Goal: Task Accomplishment & Management: Manage account settings

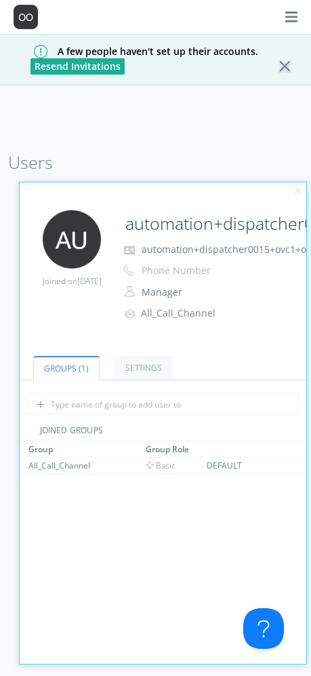
drag, startPoint x: 311, startPoint y: 144, endPoint x: 443, endPoint y: 180, distance: 137.0
click at [311, 180] on html "A few people haven't set up their accounts. Resend Invitations Users 15 Actions…" at bounding box center [155, 338] width 311 height 676
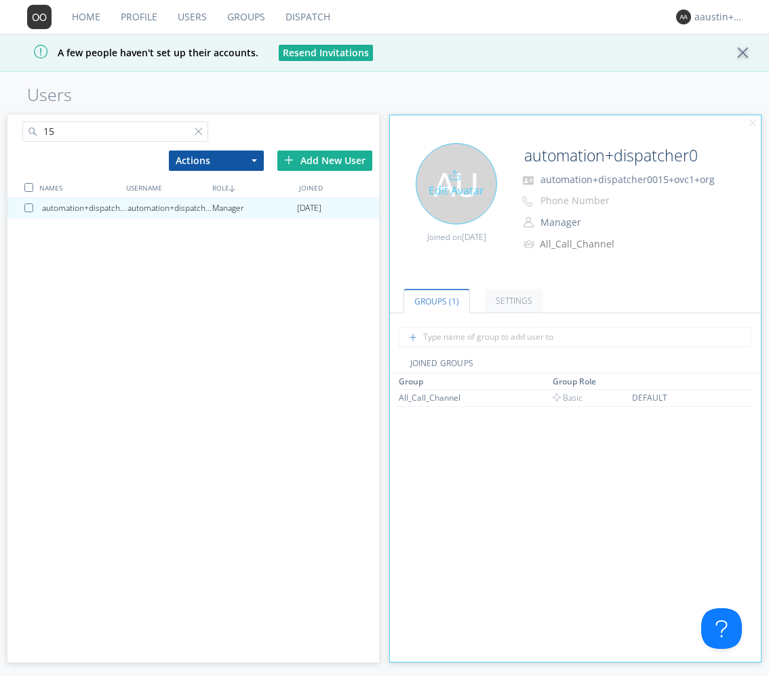
click at [311, 160] on div "Edit Avatar" at bounding box center [456, 183] width 81 height 81
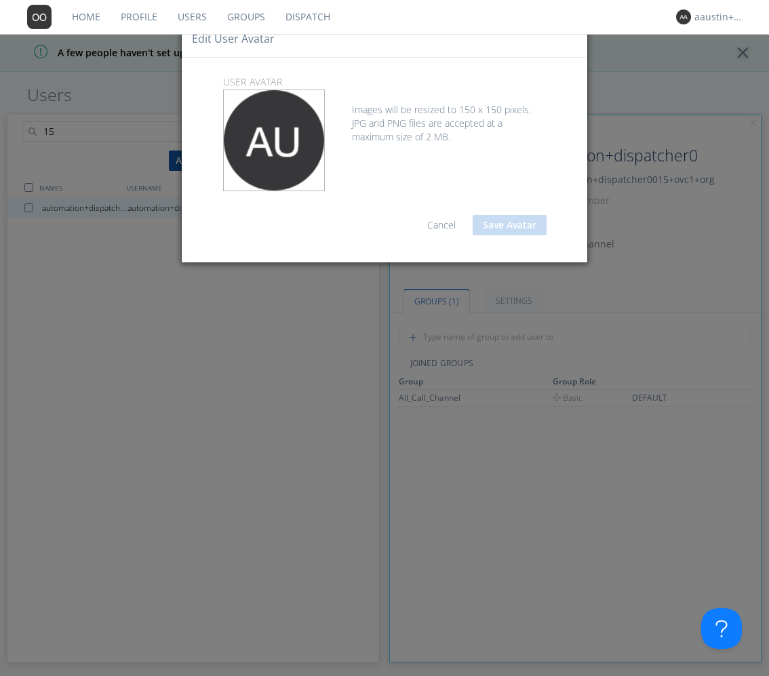
click at [311, 227] on link "Cancel" at bounding box center [441, 224] width 28 height 13
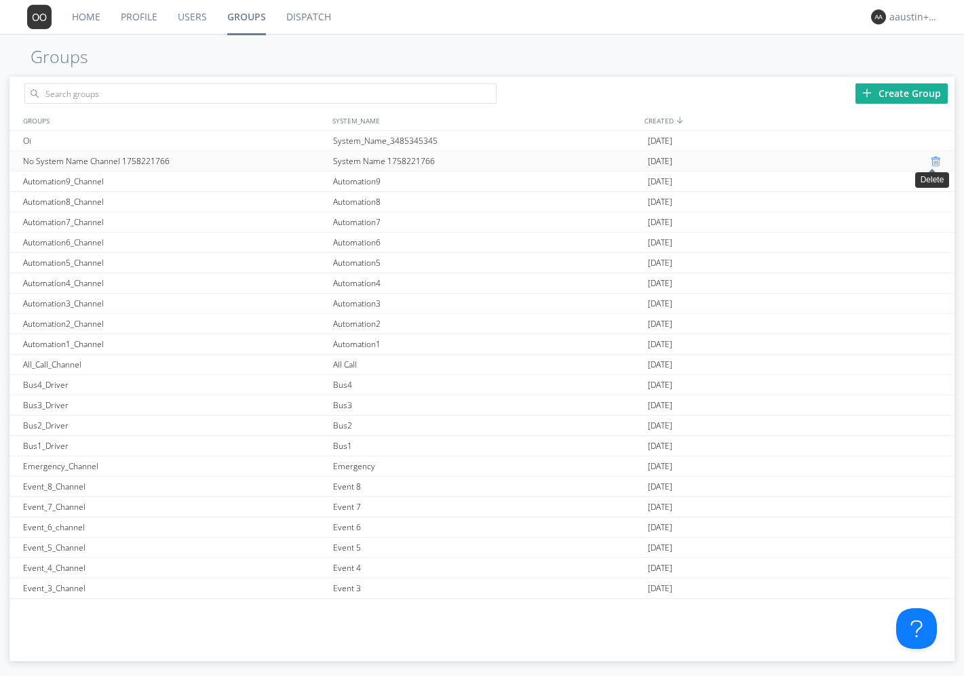
click at [930, 161] on div at bounding box center [937, 161] width 14 height 11
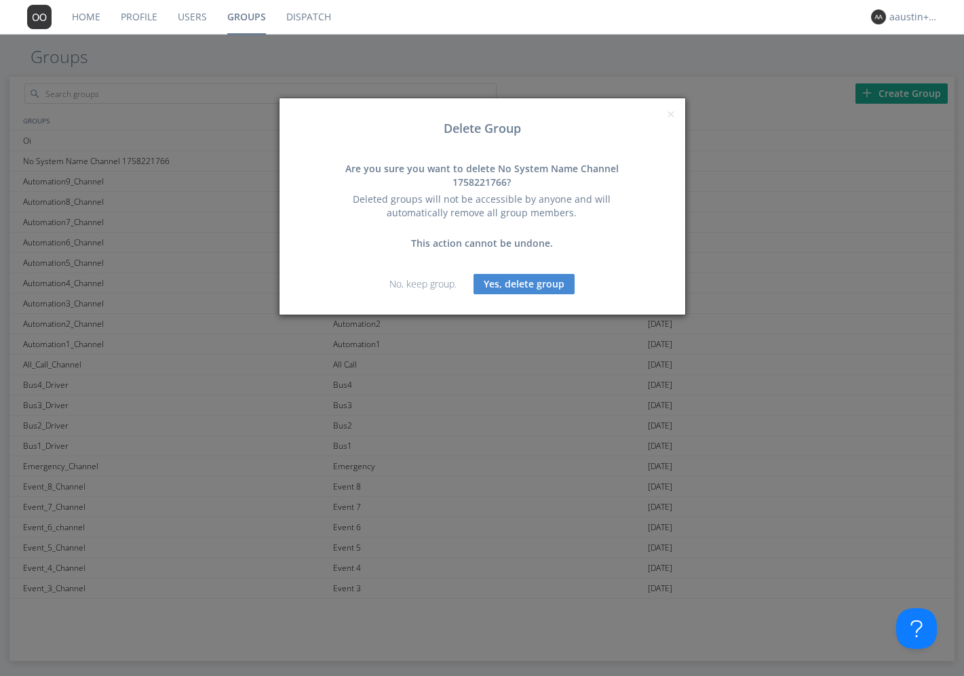
click at [526, 283] on button "Yes, delete group" at bounding box center [523, 284] width 101 height 20
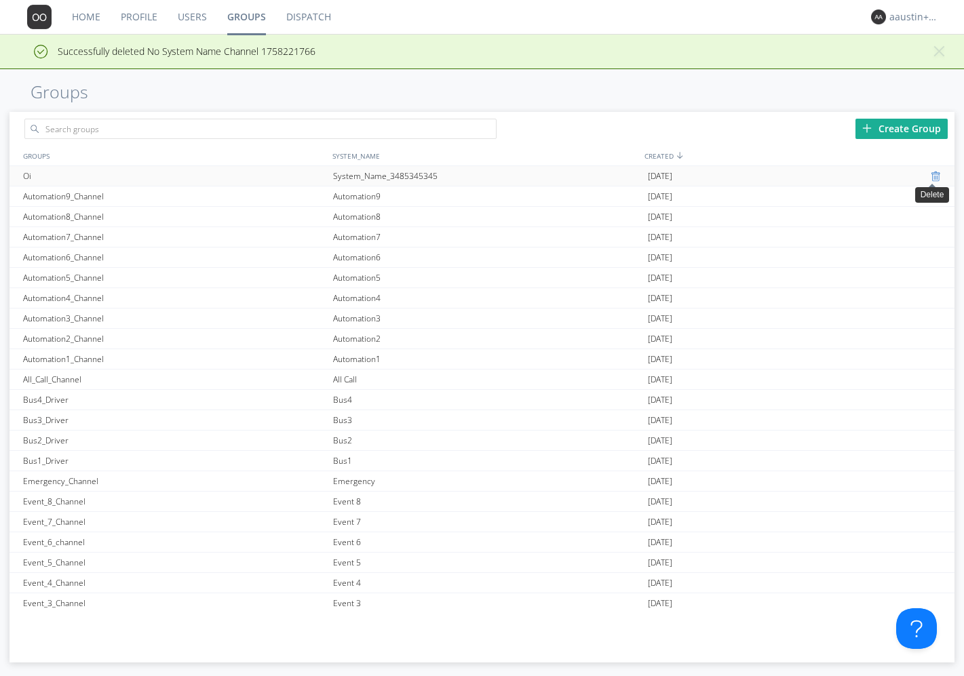
click at [930, 175] on div at bounding box center [937, 176] width 14 height 11
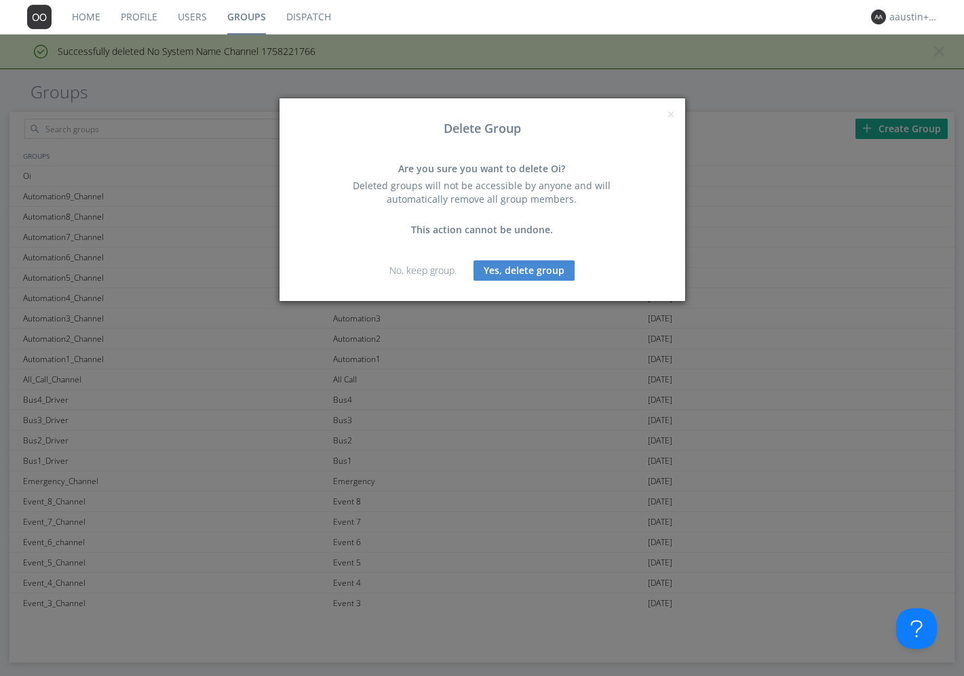
click at [530, 269] on button "Yes, delete group" at bounding box center [523, 270] width 101 height 20
